Goal: Information Seeking & Learning: Check status

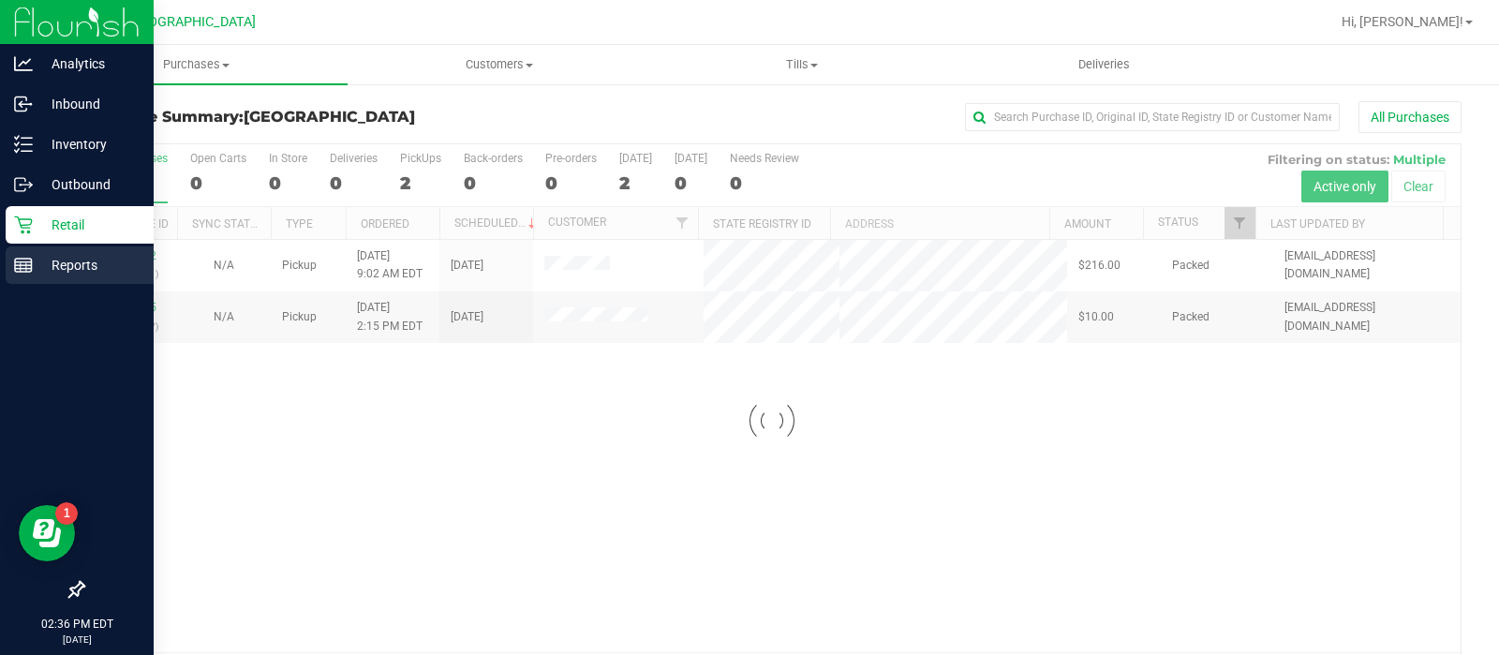
click at [37, 258] on p "Reports" at bounding box center [89, 265] width 112 height 22
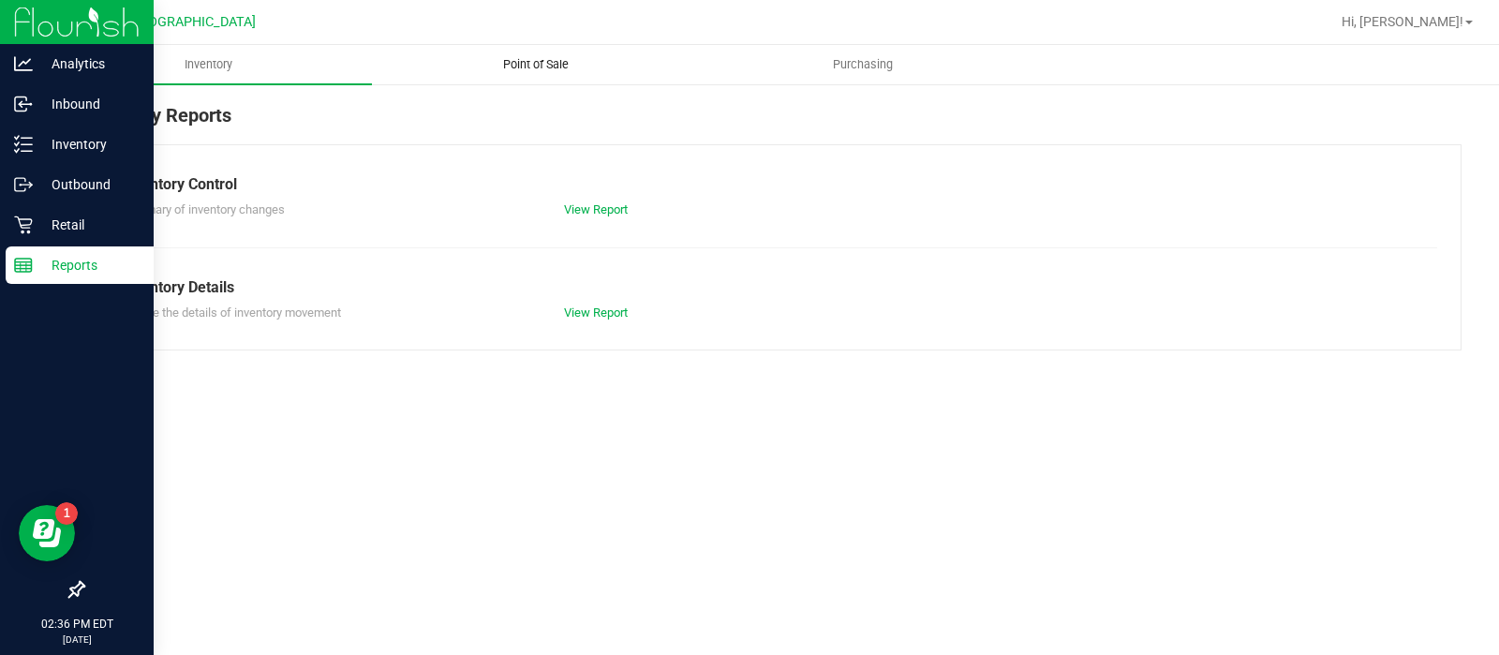
click at [541, 67] on span "Point of Sale" at bounding box center [536, 64] width 116 height 17
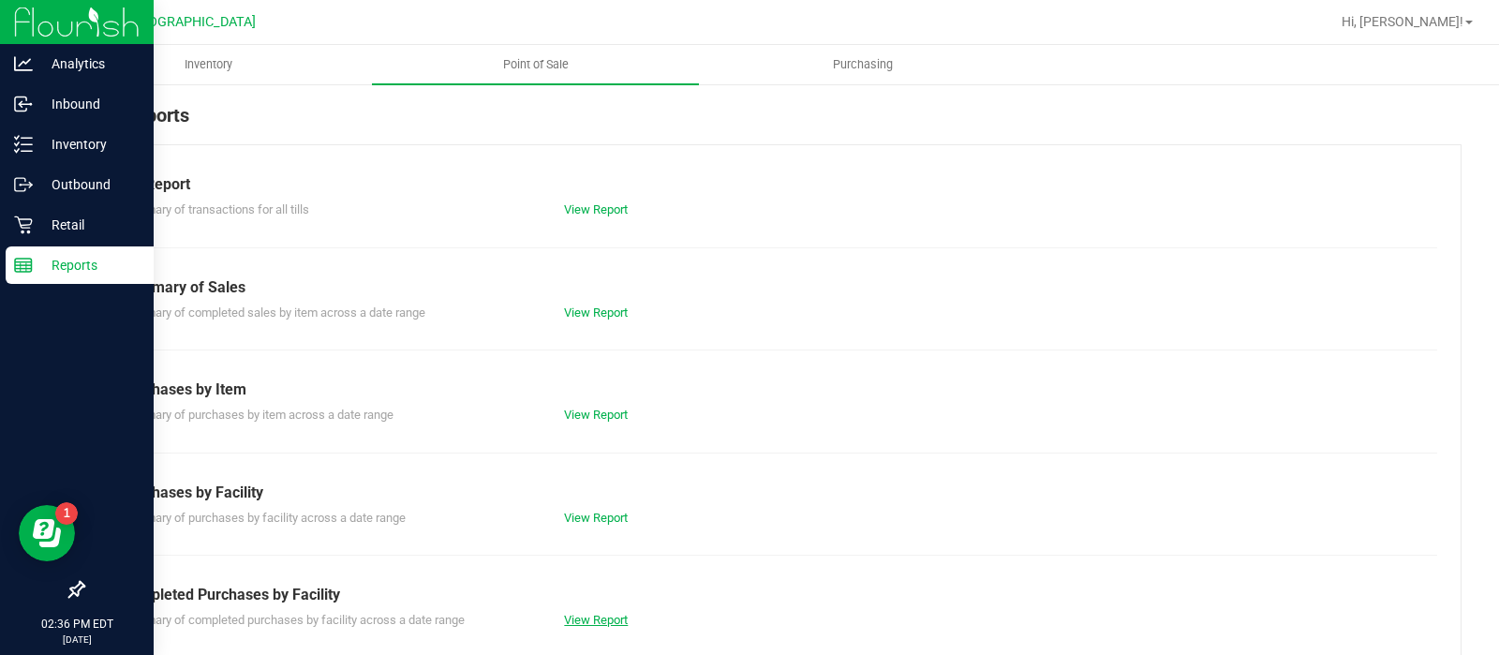
click at [590, 616] on link "View Report" at bounding box center [596, 620] width 64 height 14
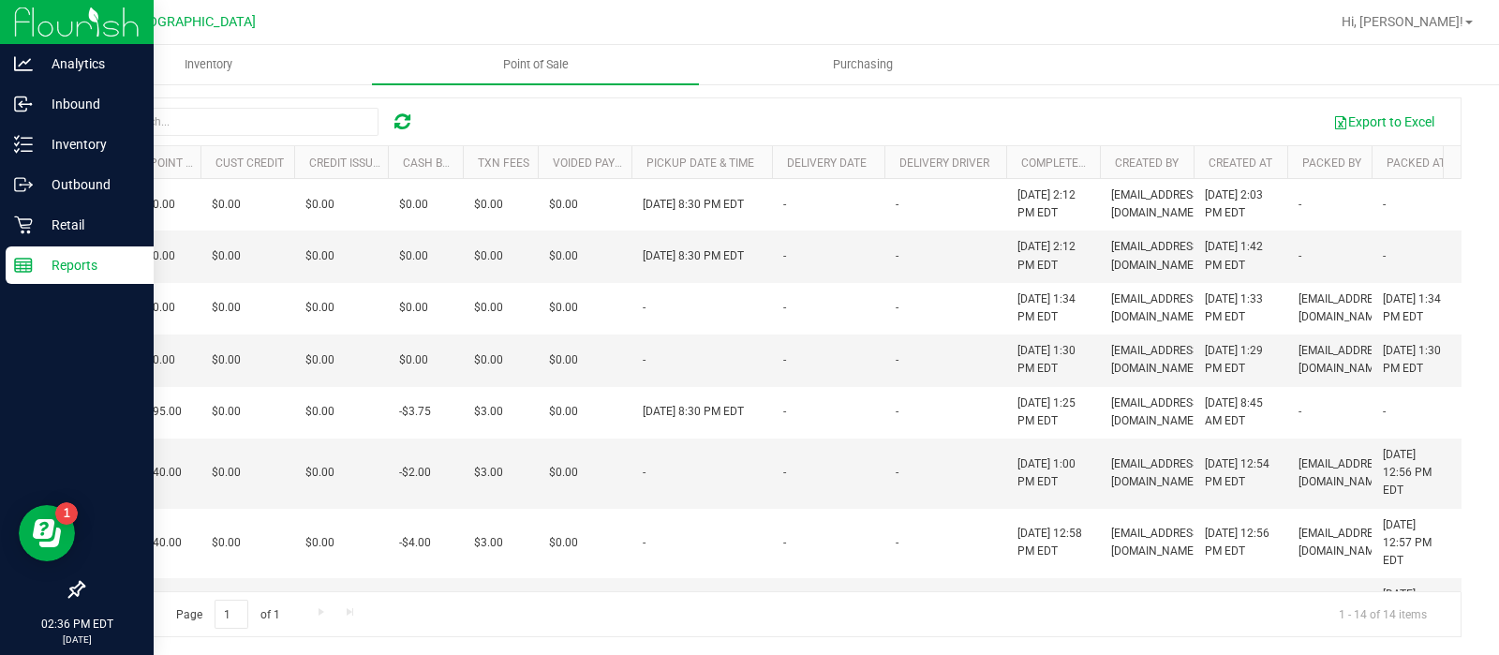
scroll to position [0, 290]
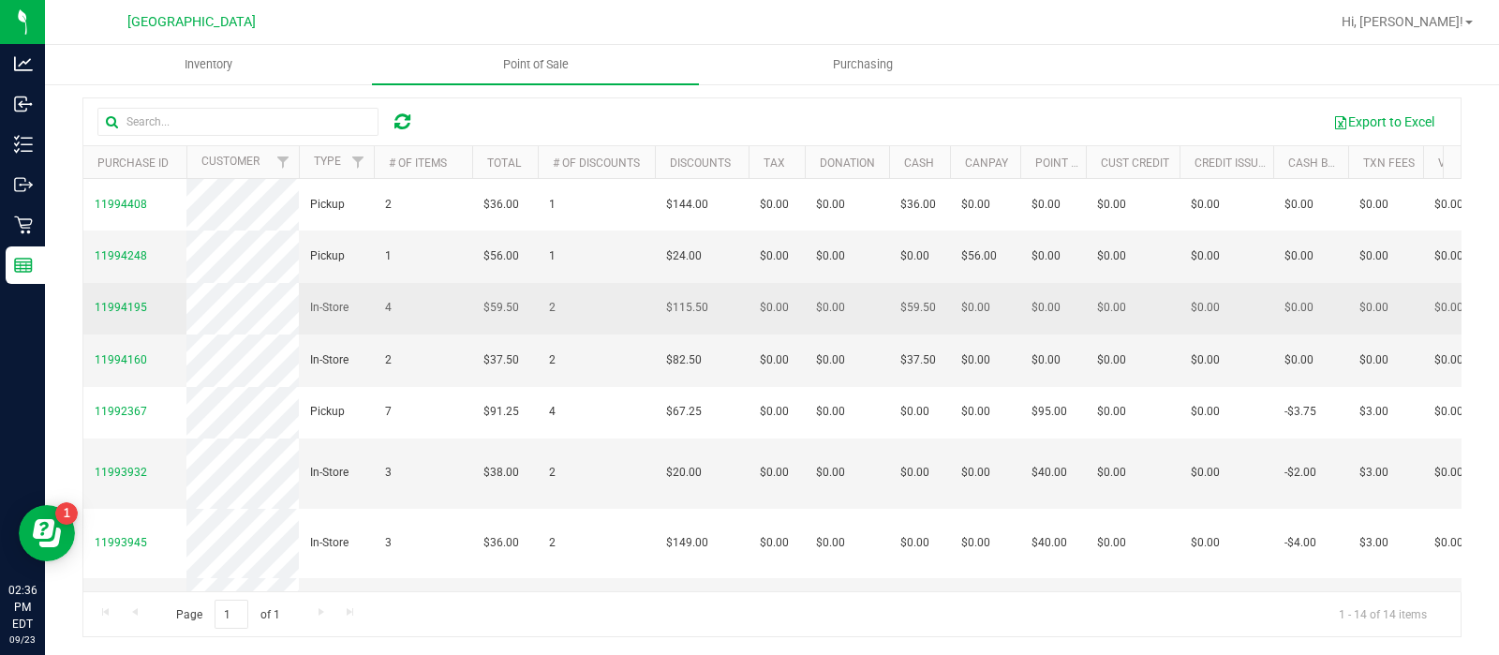
drag, startPoint x: 1066, startPoint y: 515, endPoint x: 162, endPoint y: 326, distance: 923.8
click at [162, 326] on tbody "11994408 Pickup 2 $36.00 1 $144.00 $0.00 $0.00 $36.00 $0.00 $0.00 $0.00 $0.00 $…" at bounding box center [1423, 614] width 2680 height 870
